Goal: Find specific page/section: Find specific page/section

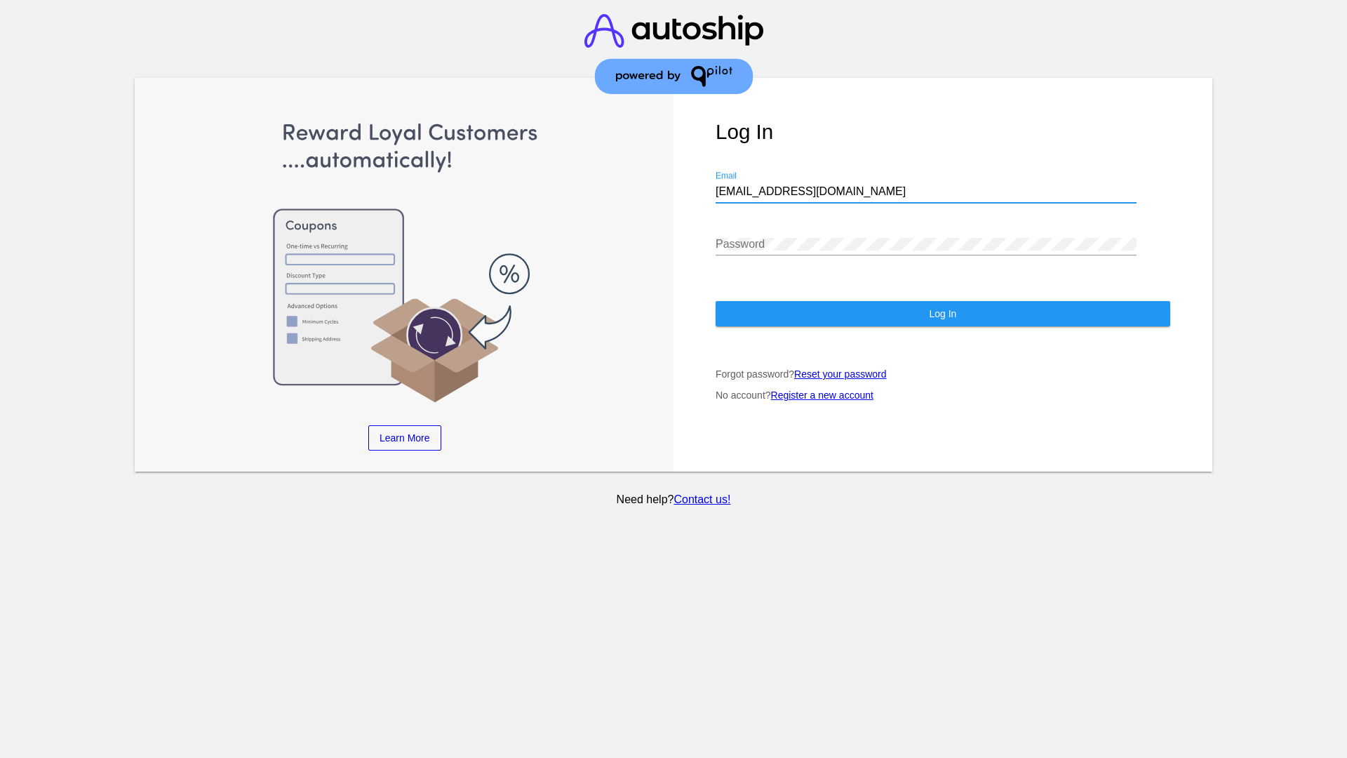
type input "[EMAIL_ADDRESS][DOMAIN_NAME]"
click at [942, 314] on span "Log In" at bounding box center [942, 313] width 27 height 11
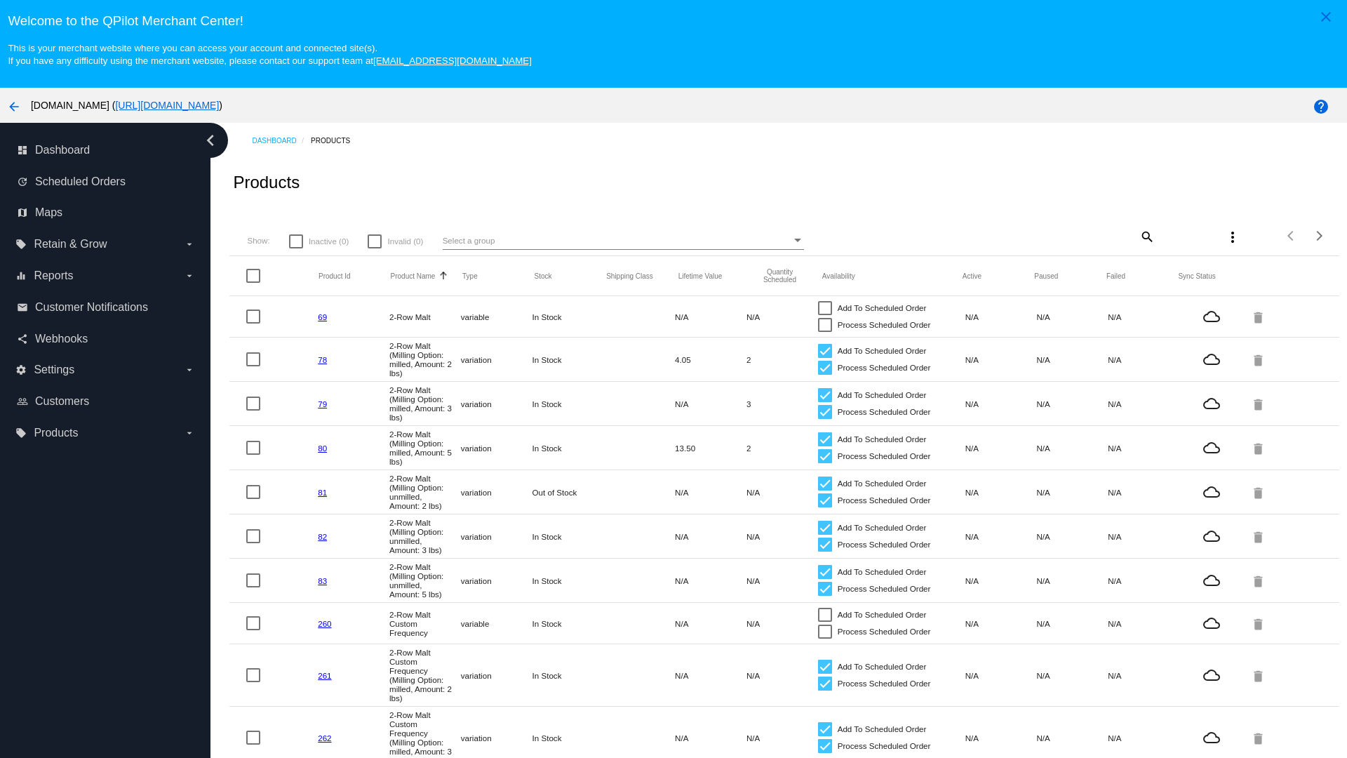
click at [1146, 236] on mat-icon "search" at bounding box center [1146, 236] width 17 height 22
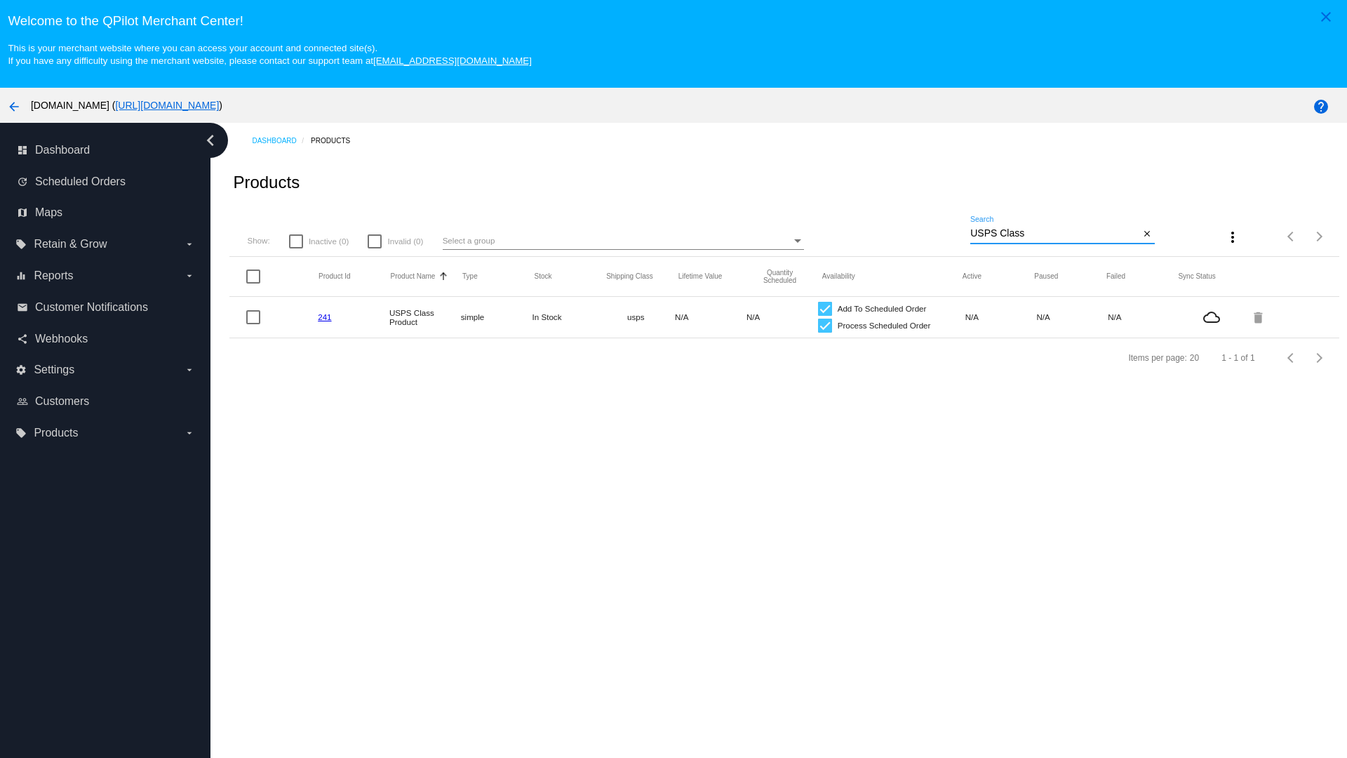
type input "Variable Enable"
